Goal: Find specific page/section: Find specific page/section

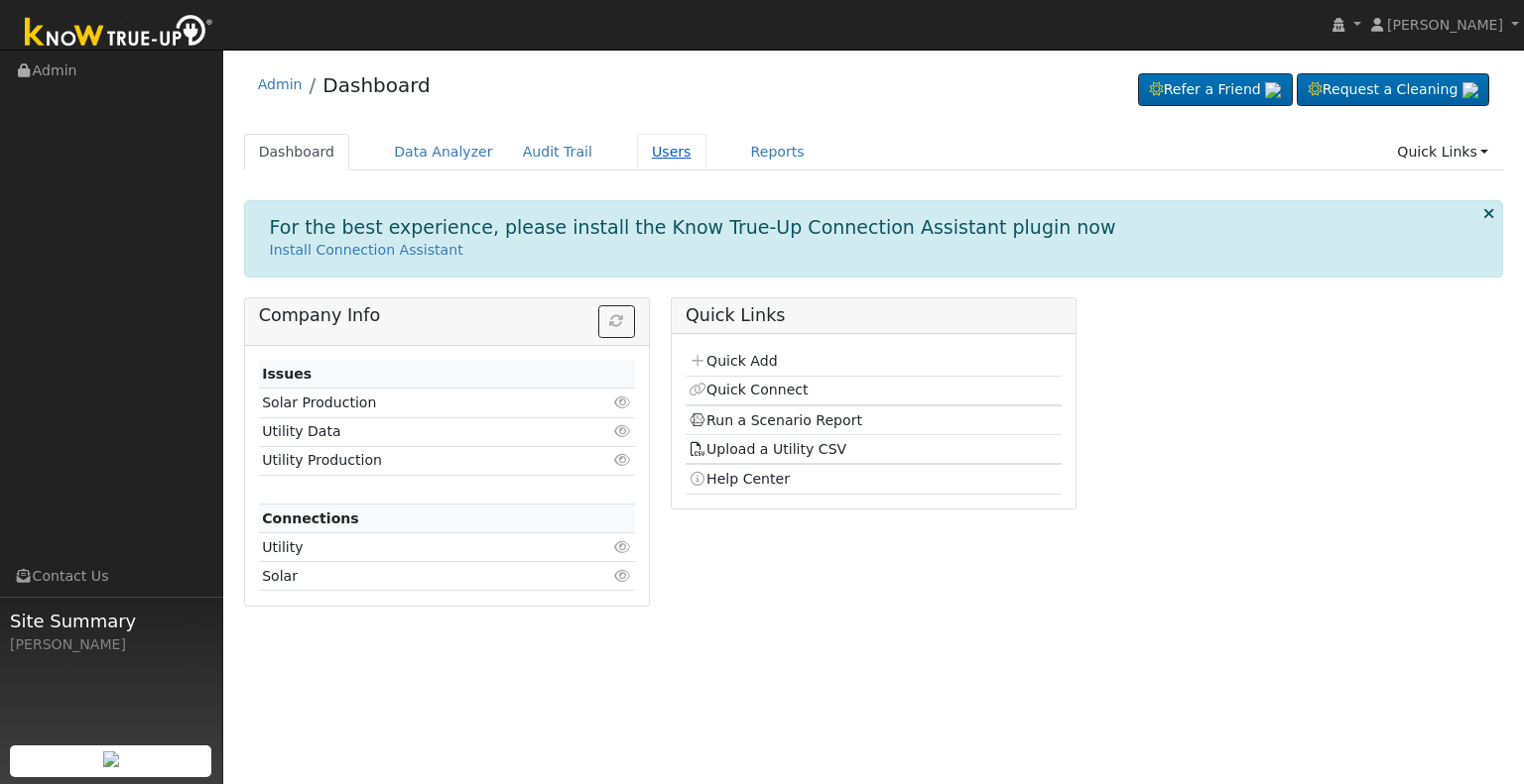
click at [643, 146] on link "Users" at bounding box center [672, 152] width 70 height 37
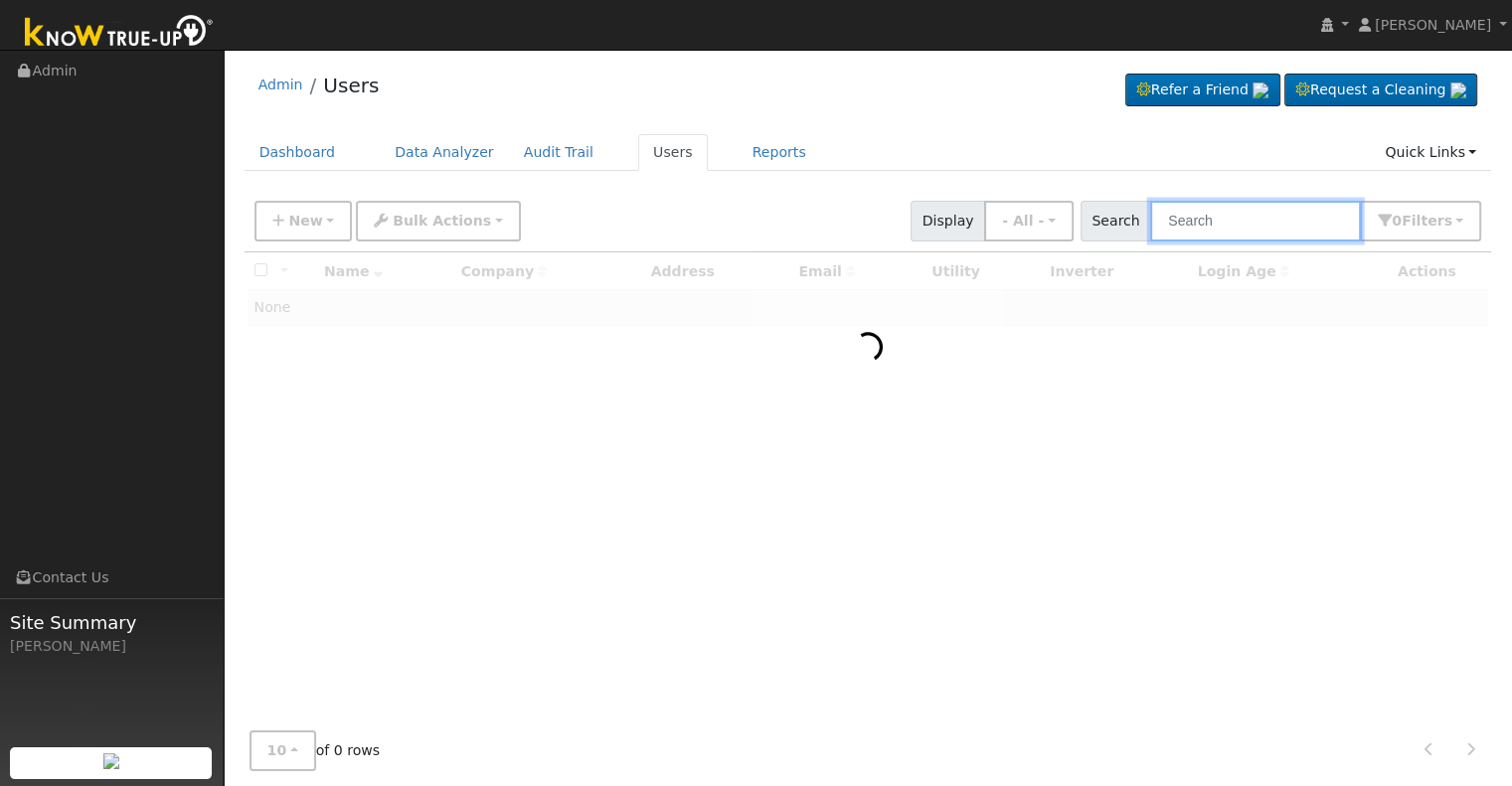
click at [1229, 218] on input "text" at bounding box center [1255, 221] width 211 height 41
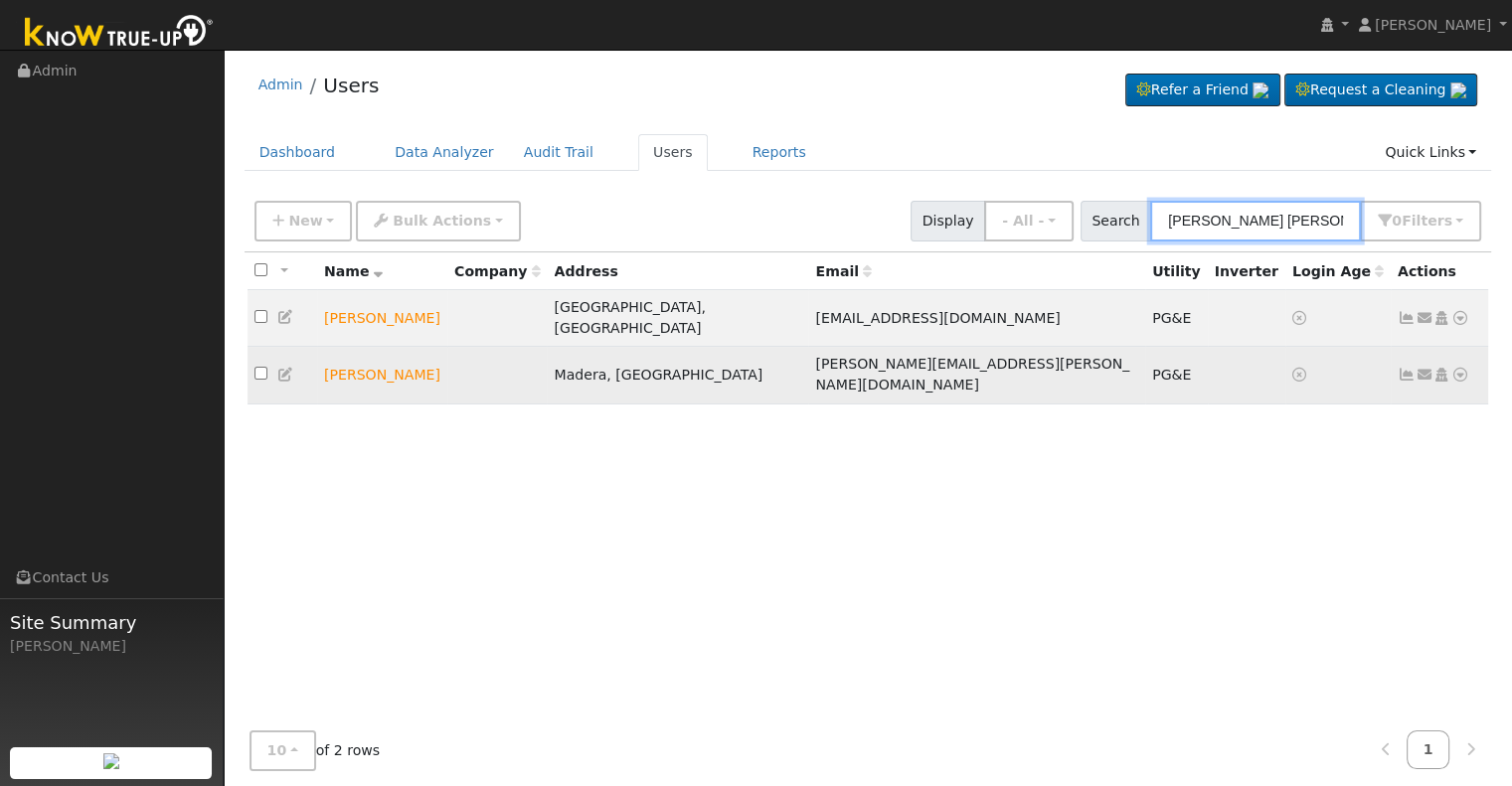
type input "andrew rod"
click at [1461, 368] on icon at bounding box center [1460, 375] width 18 height 14
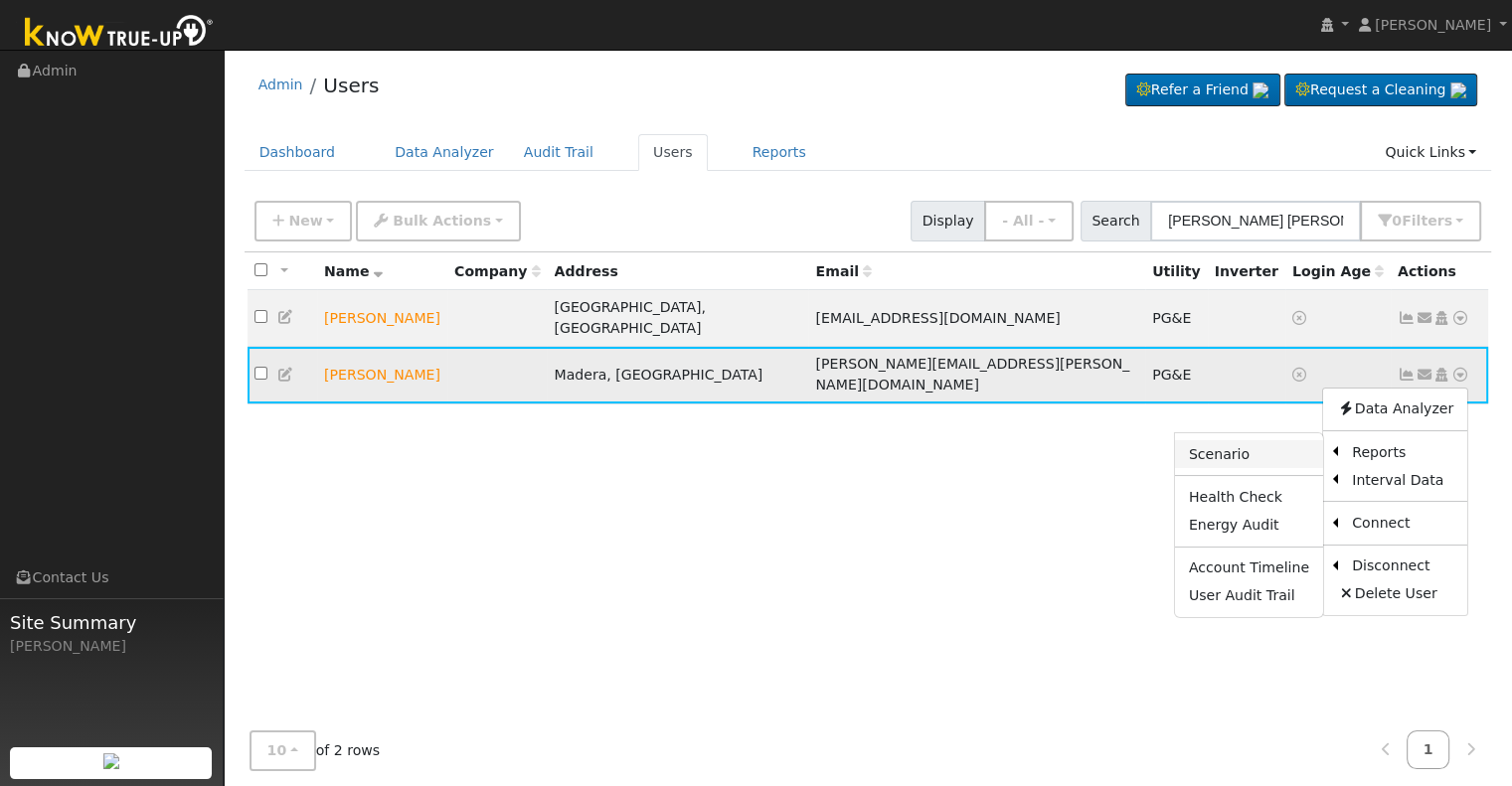
click at [1245, 440] on link "Scenario" at bounding box center [1249, 454] width 148 height 28
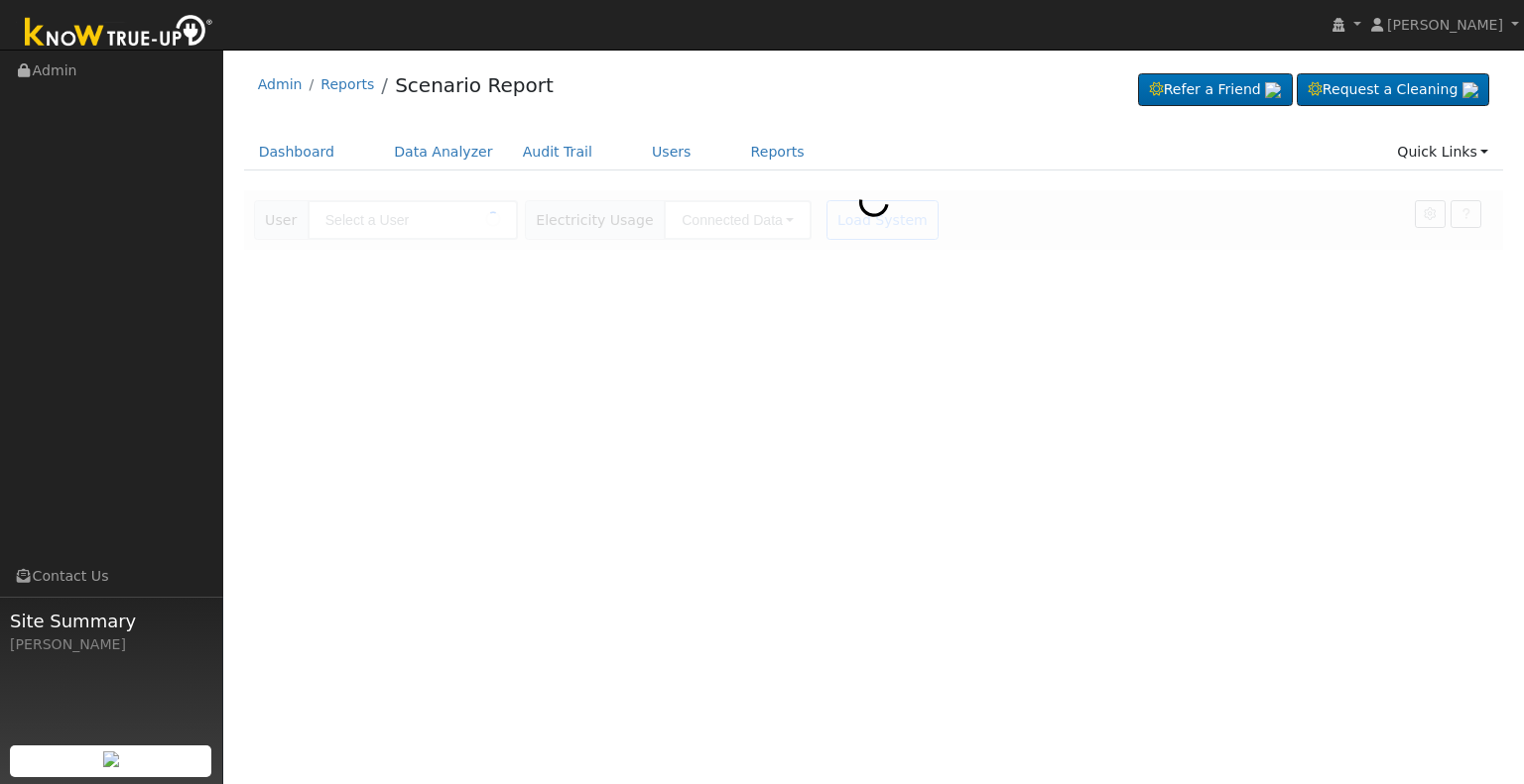
type input "[PERSON_NAME]"
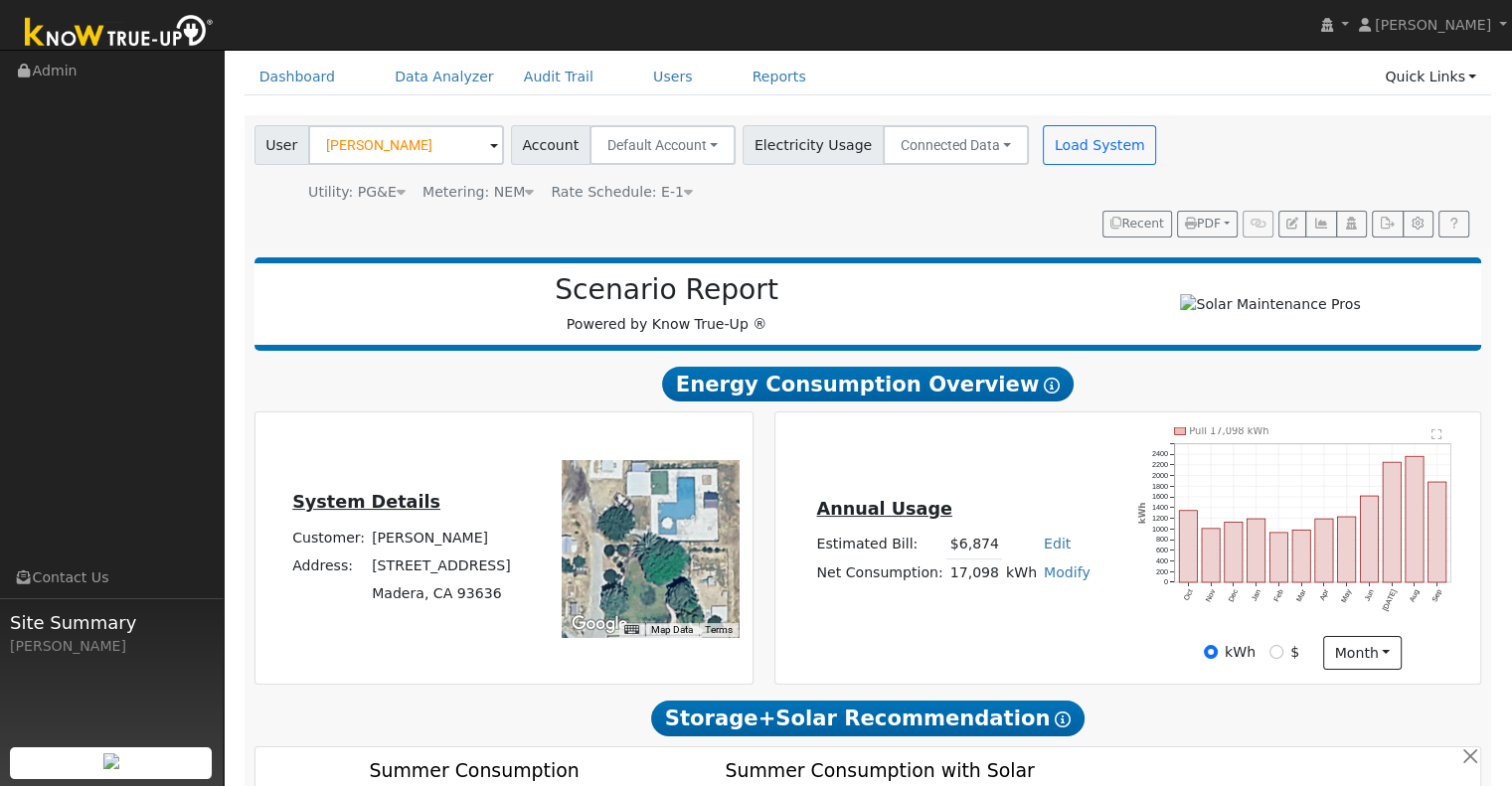
scroll to position [74, 0]
